Goal: Find specific page/section: Find specific page/section

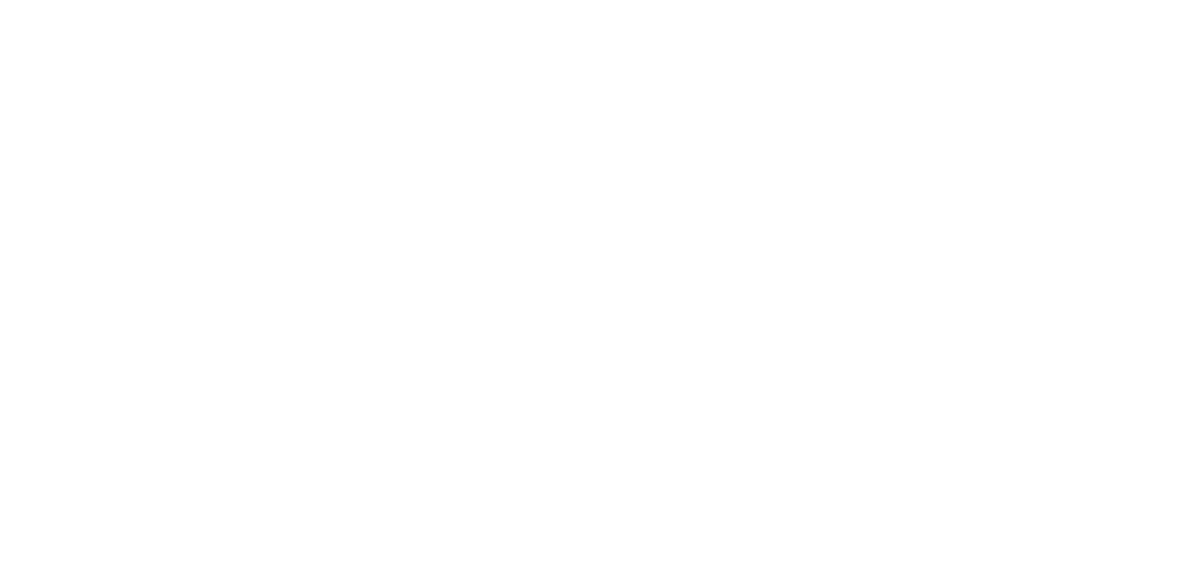
drag, startPoint x: 0, startPoint y: 0, endPoint x: 1053, endPoint y: 33, distance: 1053.7
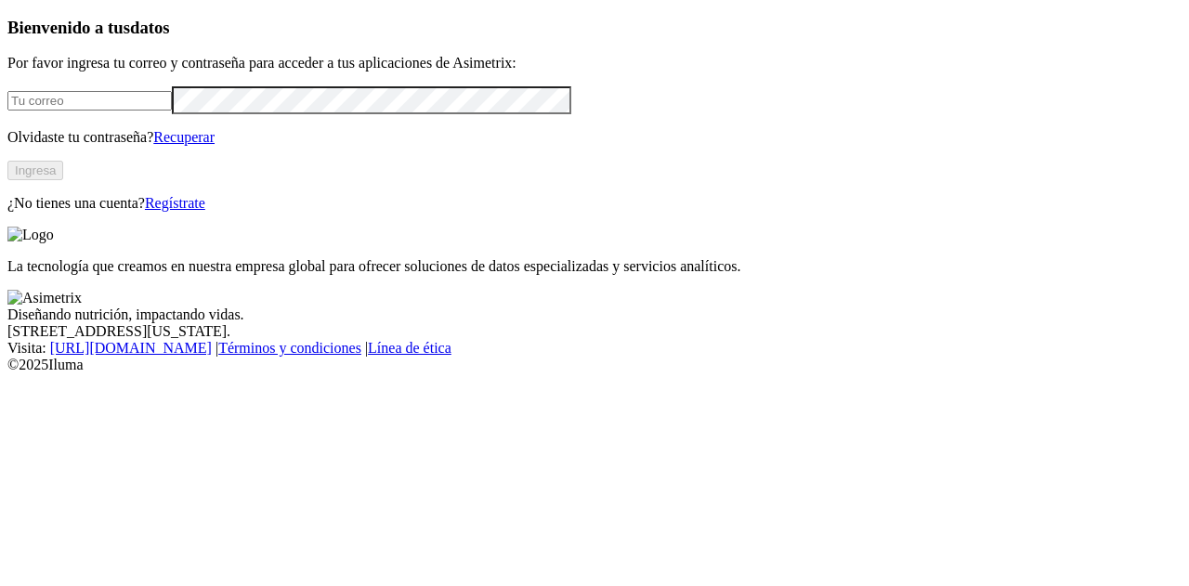
type input "[EMAIL_ADDRESS][DOMAIN_NAME]"
click at [63, 180] on button "Ingresa" at bounding box center [35, 171] width 56 height 20
